Goal: Information Seeking & Learning: Find contact information

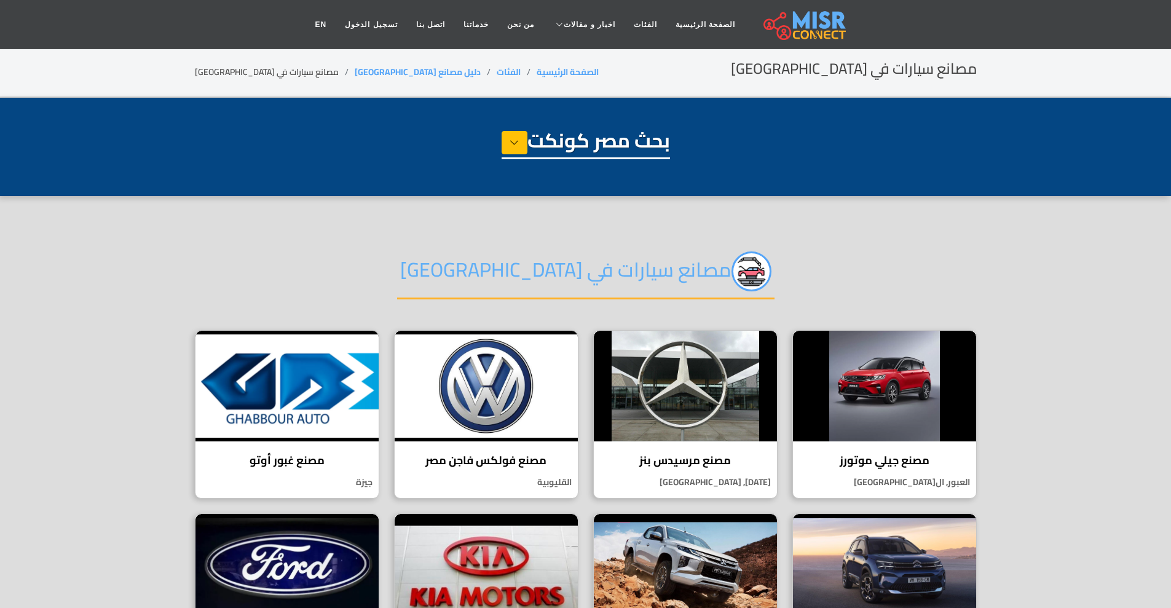
select select "**********"
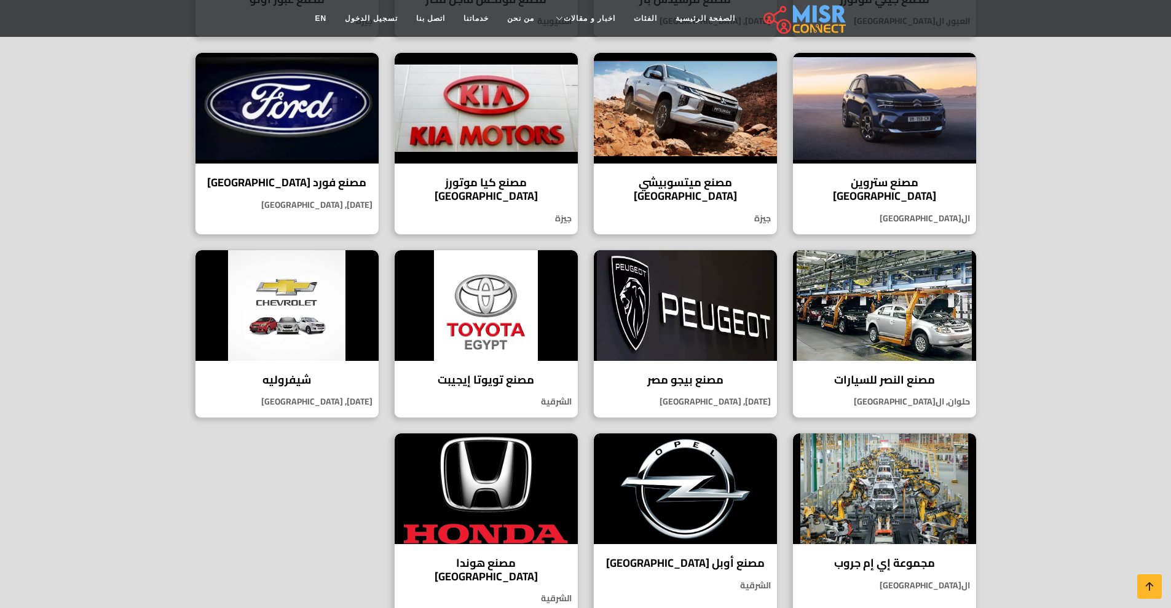
scroll to position [465, 0]
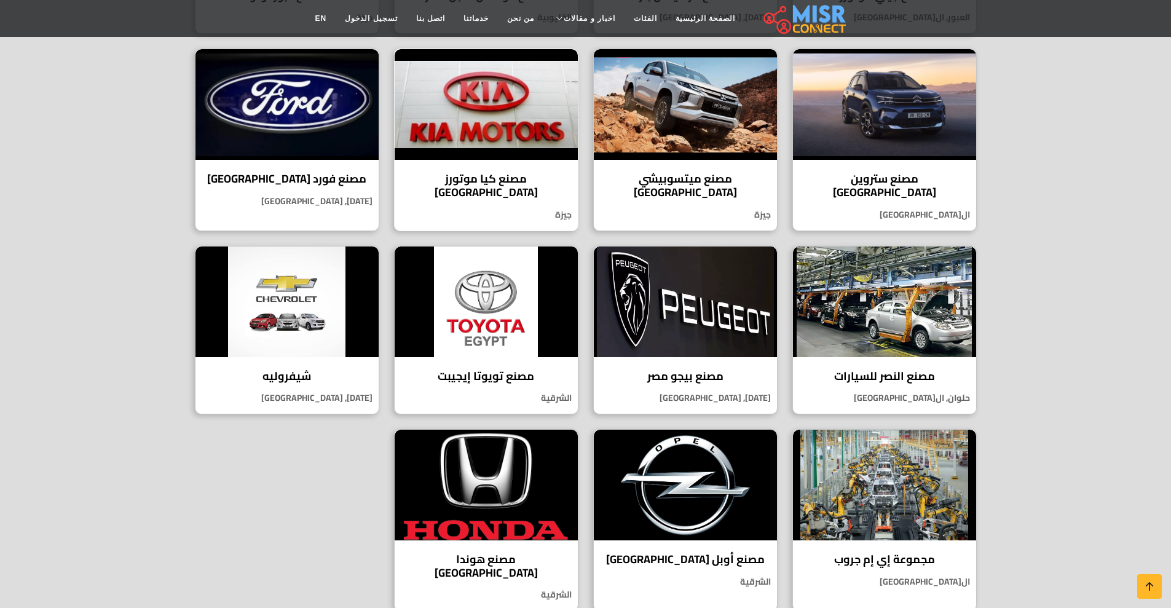
click at [489, 116] on img at bounding box center [486, 104] width 183 height 111
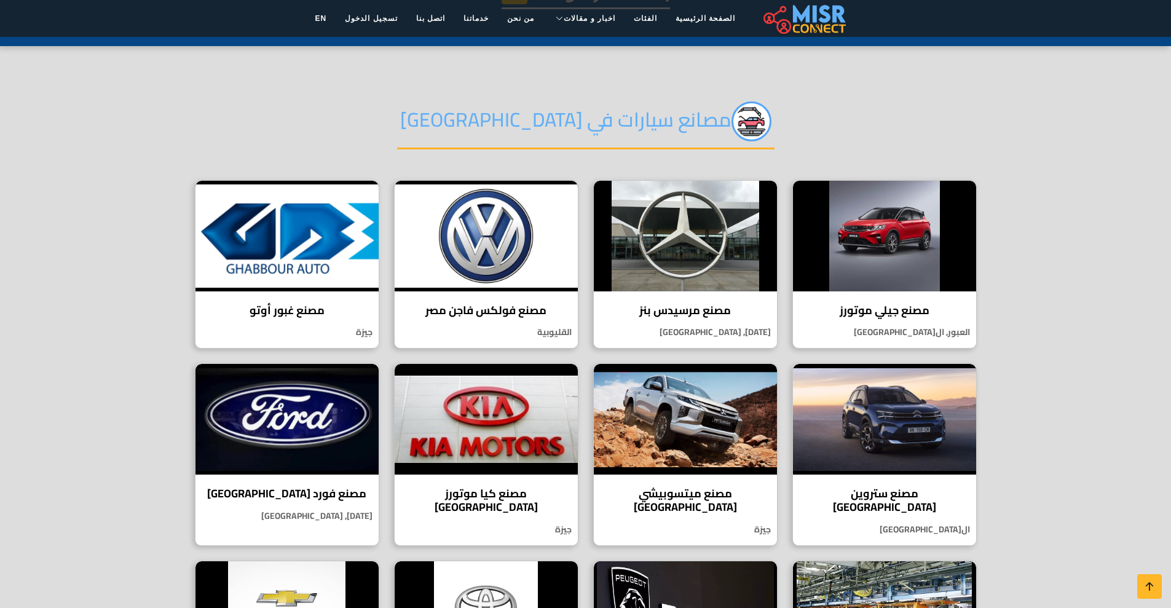
scroll to position [133, 0]
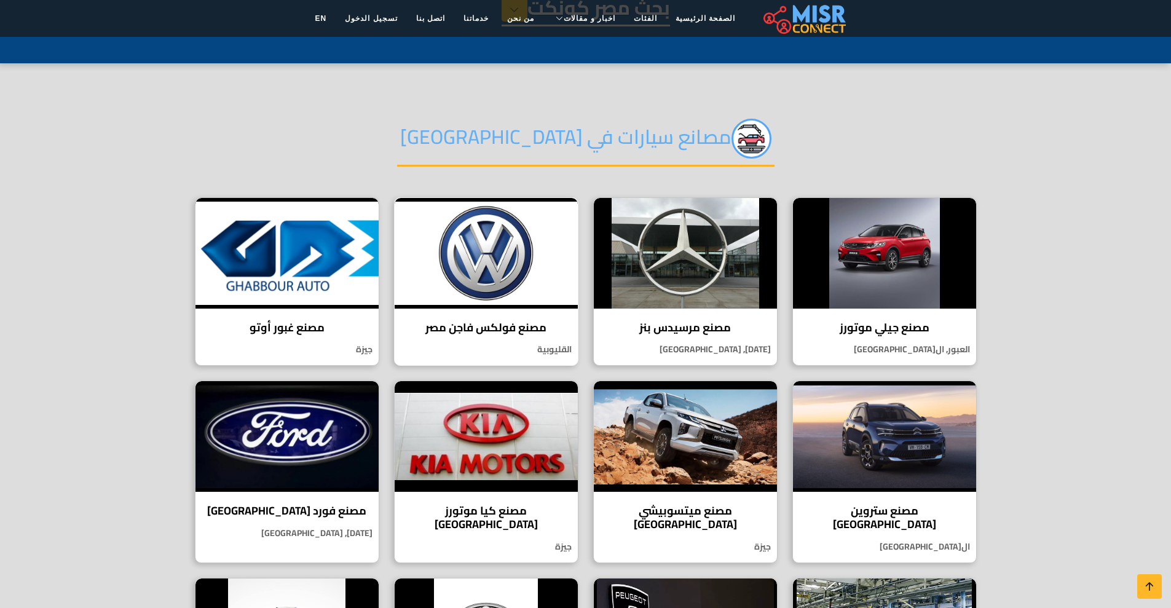
click at [497, 321] on h4 "مصنع فولكس فاجن مصر" at bounding box center [486, 328] width 165 height 14
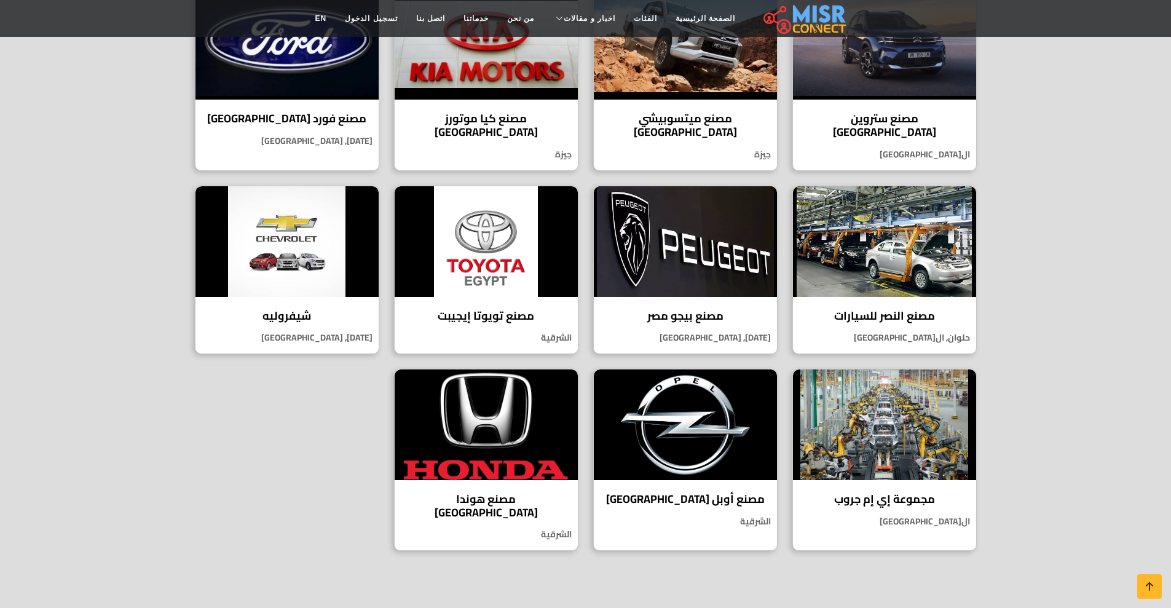
scroll to position [0, 0]
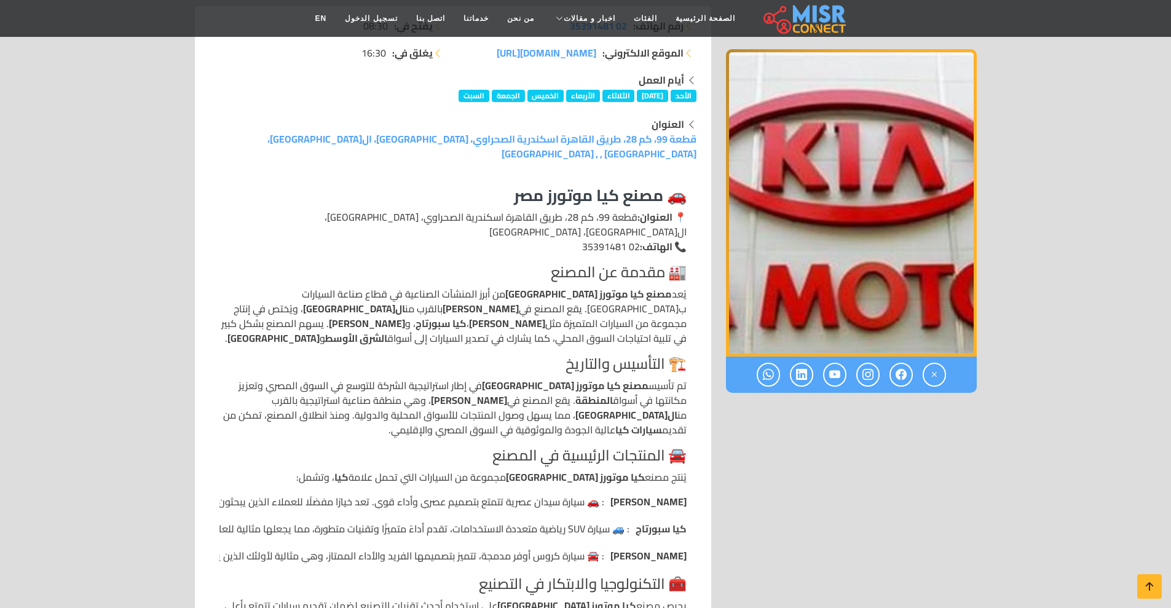
scroll to position [244, 0]
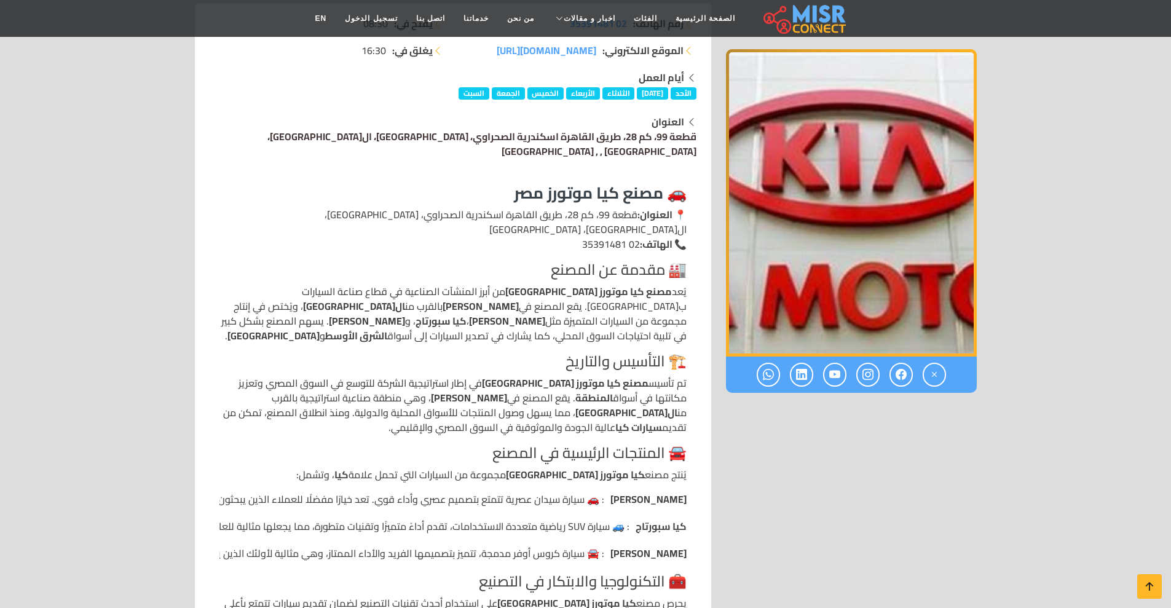
click at [545, 127] on link "قطعة 99، كم 28، طريق القاهرة اسكندرية الصحراوي، أبو رواش، الجيزة، محافظة الجيزة…" at bounding box center [481, 143] width 429 height 33
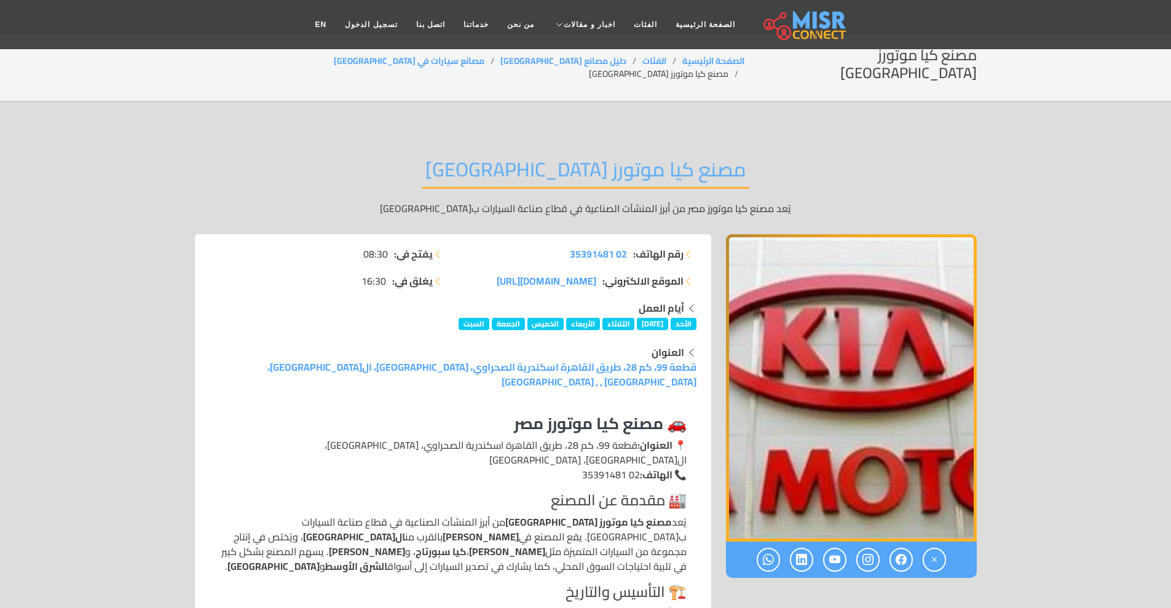
scroll to position [0, 0]
